Goal: Task Accomplishment & Management: Use online tool/utility

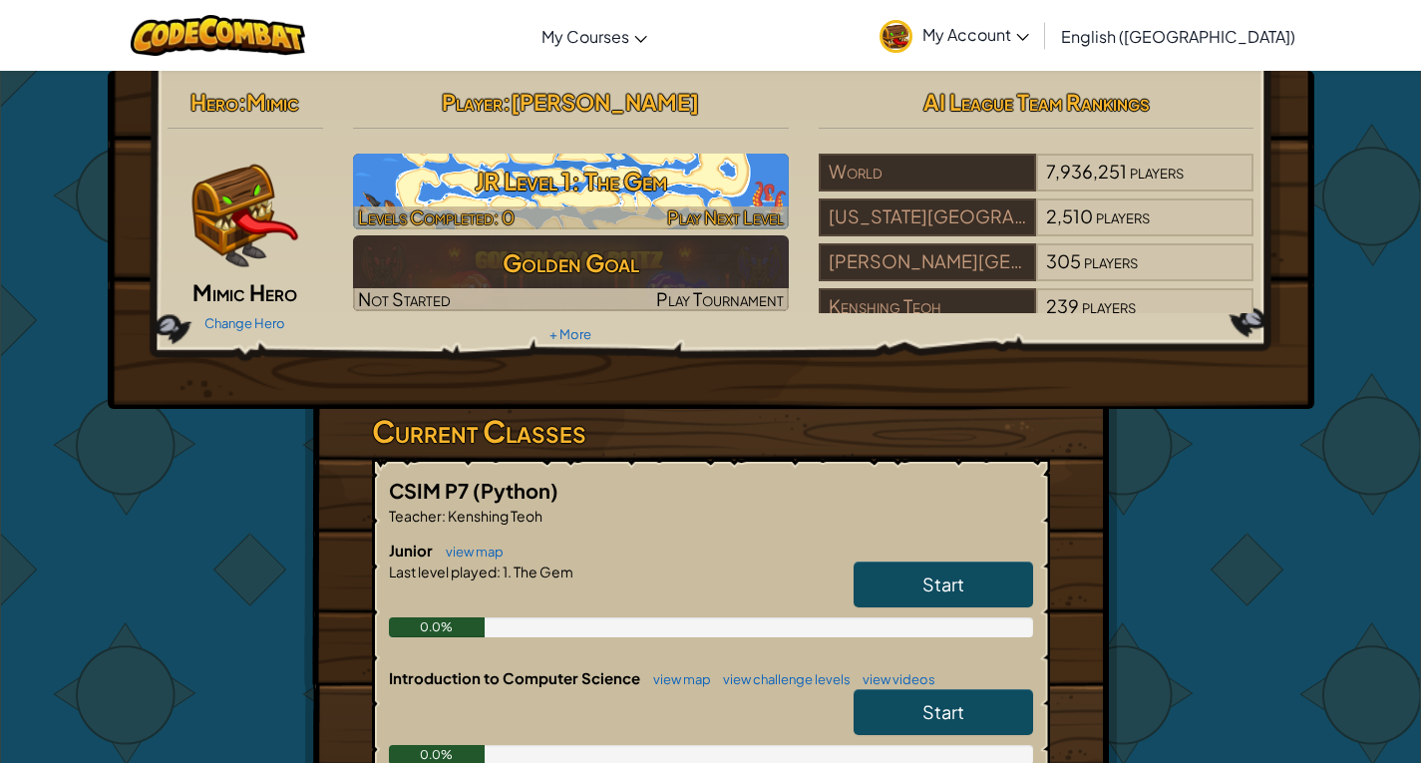
click at [536, 205] on img at bounding box center [571, 192] width 436 height 76
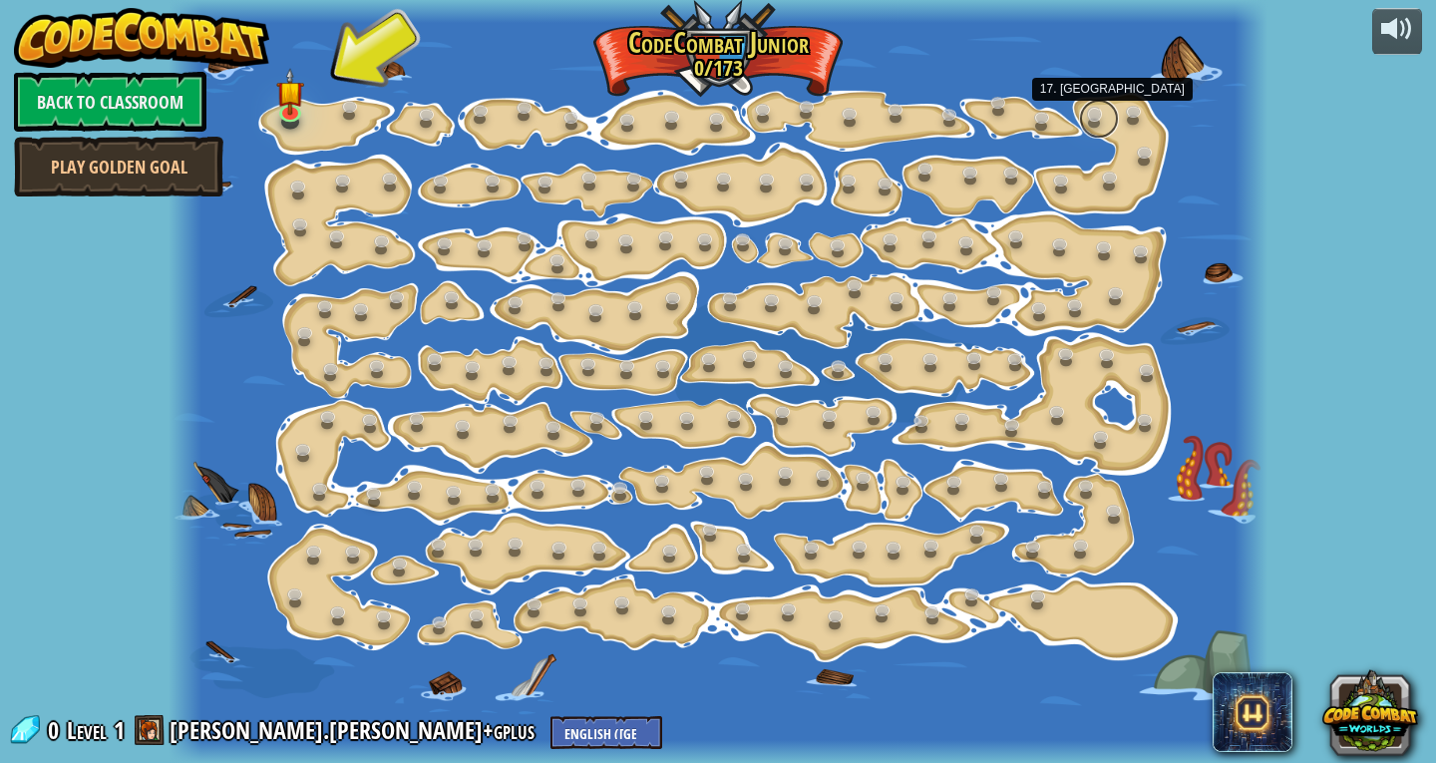
click at [1097, 109] on link at bounding box center [1099, 119] width 40 height 40
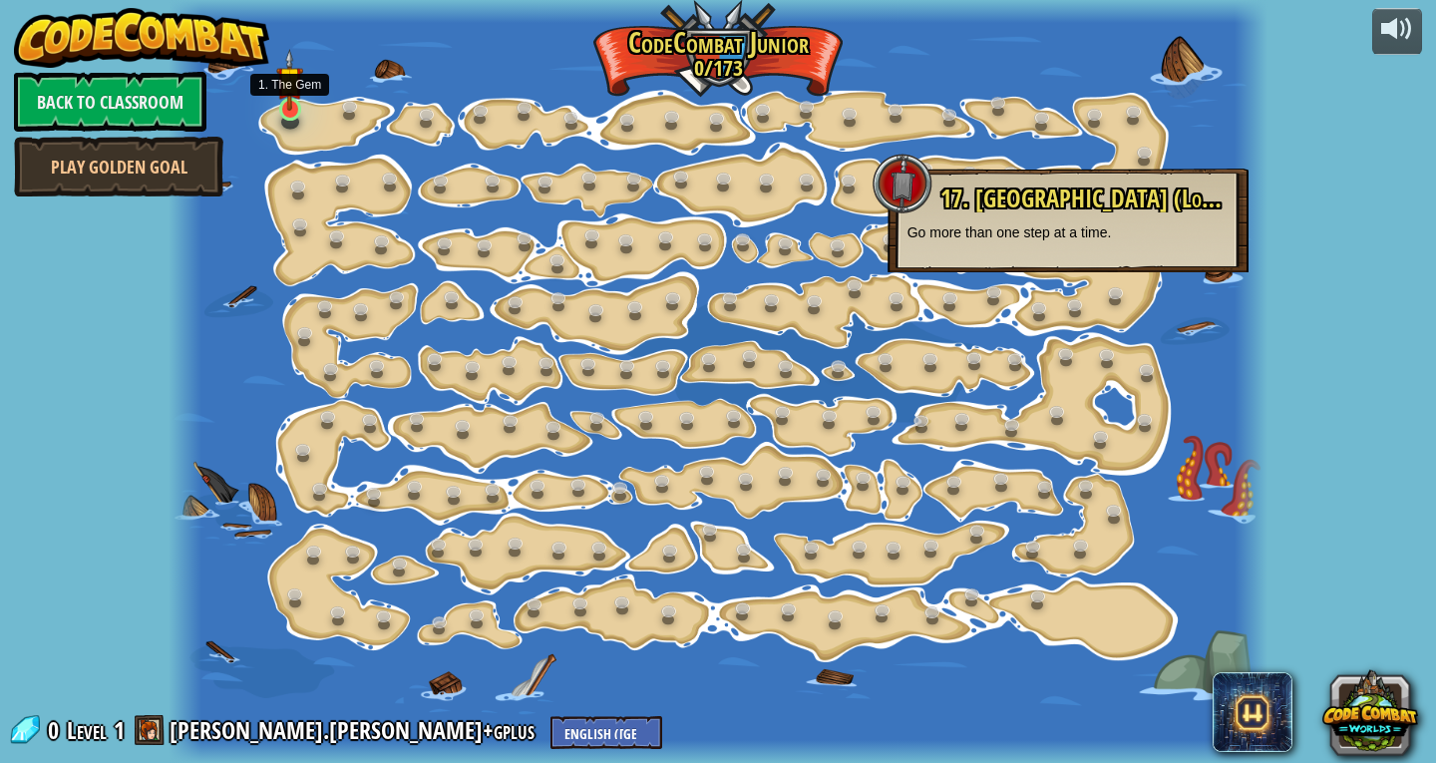
click at [284, 108] on img at bounding box center [289, 80] width 27 height 63
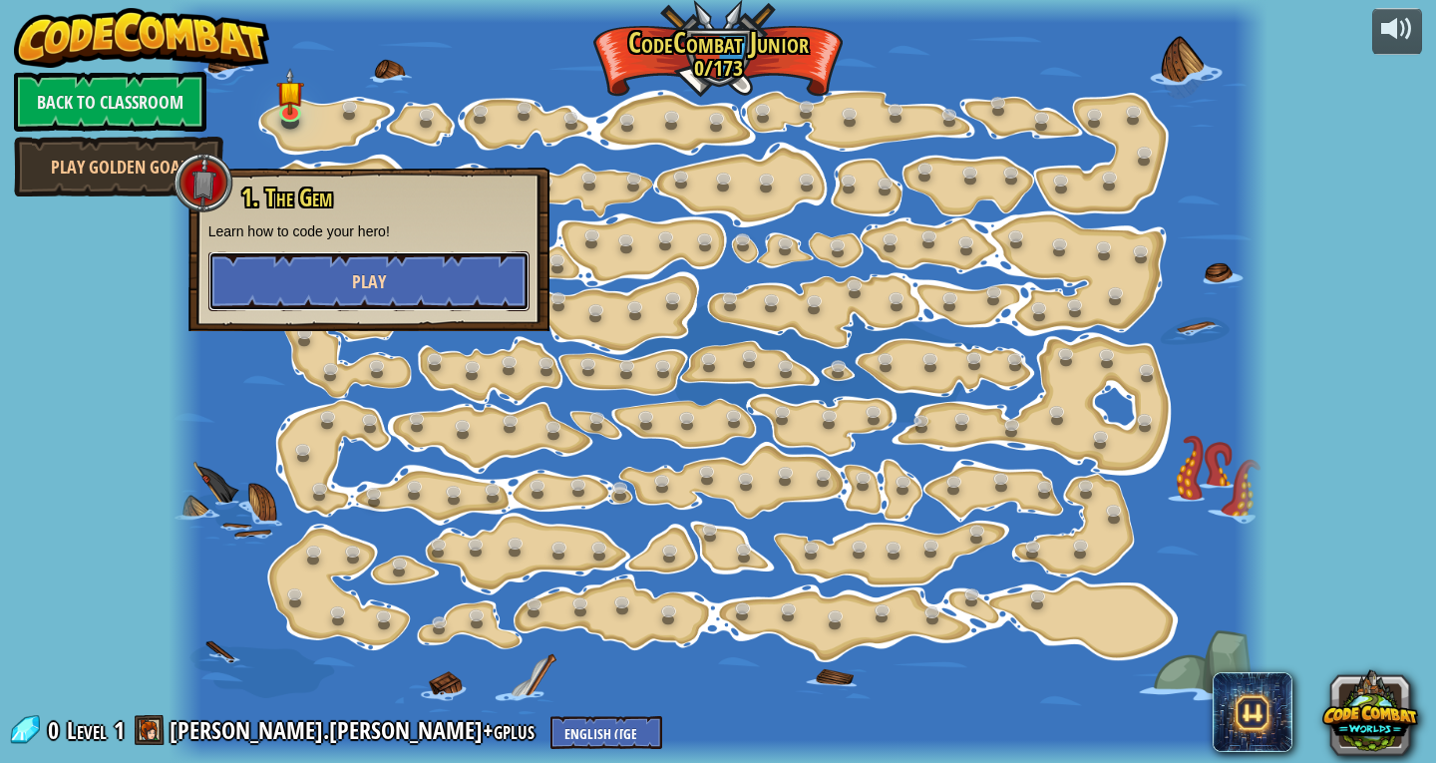
click at [378, 288] on span "Play" at bounding box center [369, 281] width 34 height 25
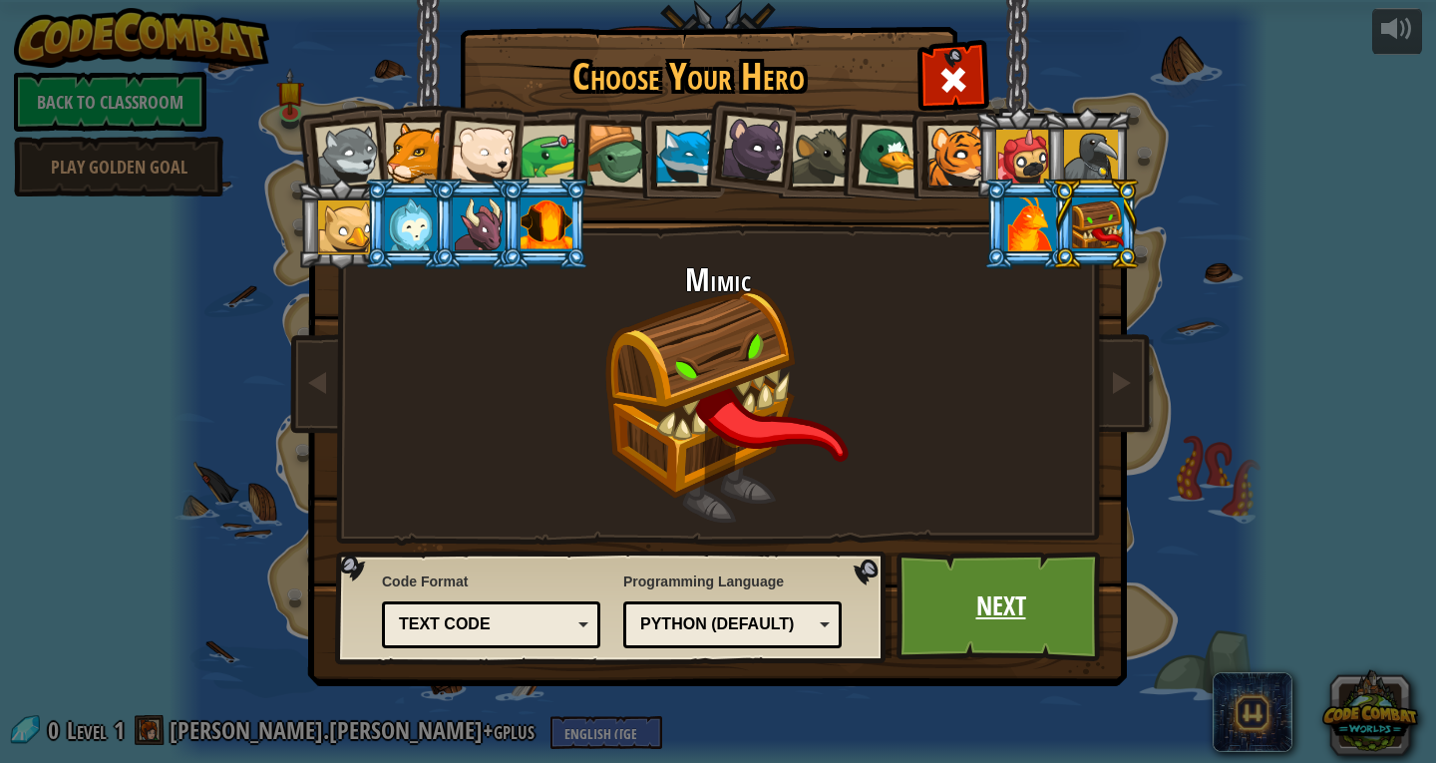
click at [1023, 625] on link "Next" at bounding box center [1000, 606] width 208 height 110
